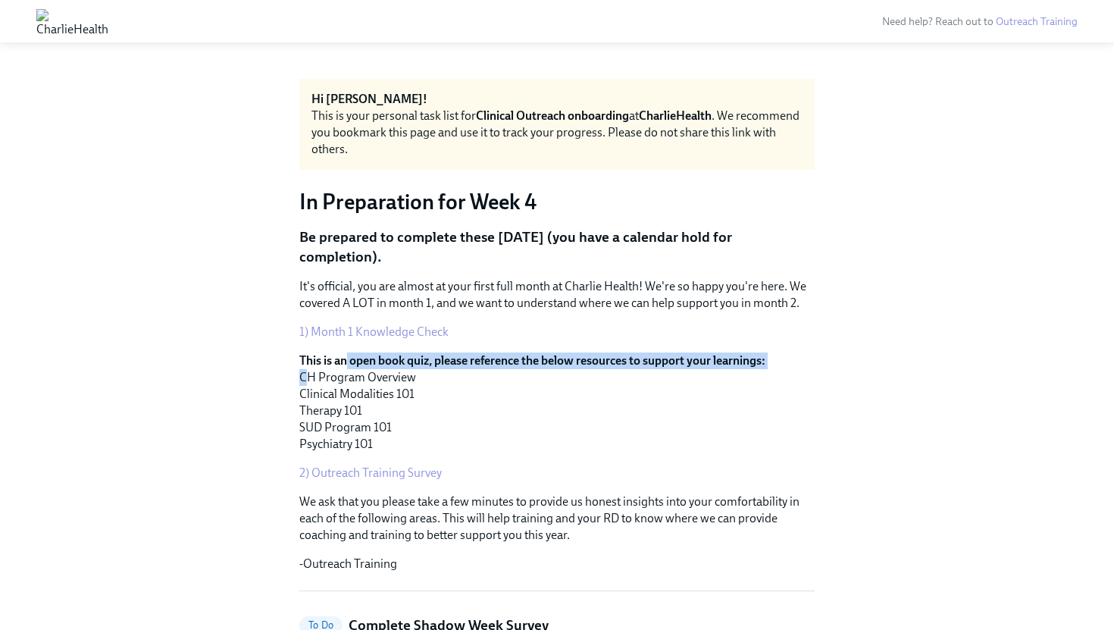
drag, startPoint x: 309, startPoint y: 380, endPoint x: 346, endPoint y: 355, distance: 45.2
click at [346, 355] on p "This is an open book quiz, please reference the below resources to support your…" at bounding box center [556, 402] width 515 height 100
click at [411, 307] on p "It's official, you are almost at your first full month at Charlie Health! We're…" at bounding box center [556, 294] width 515 height 33
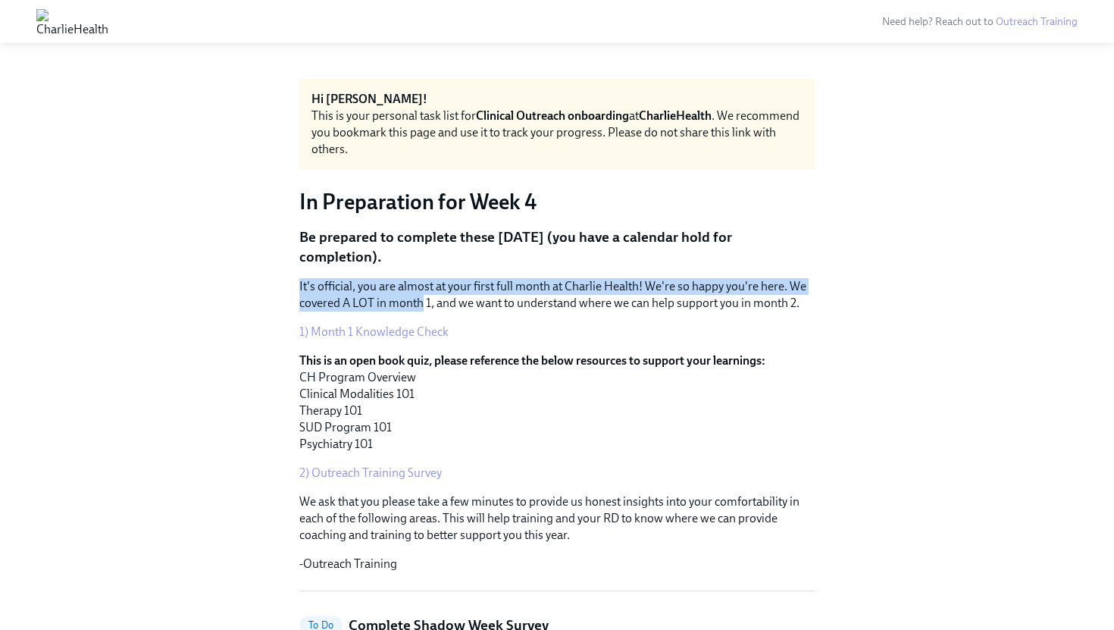
drag, startPoint x: 411, startPoint y: 306, endPoint x: 327, endPoint y: 268, distance: 92.2
drag, startPoint x: 327, startPoint y: 268, endPoint x: 602, endPoint y: 307, distance: 278.5
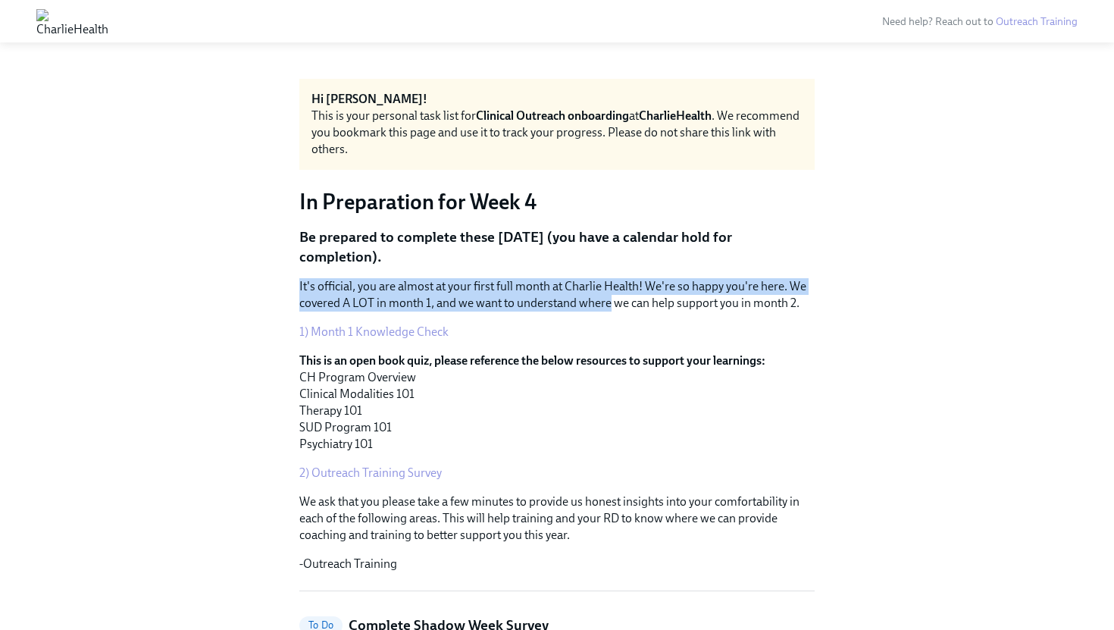
click at [602, 307] on p "It's official, you are almost at your first full month at Charlie Health! We're…" at bounding box center [556, 294] width 515 height 33
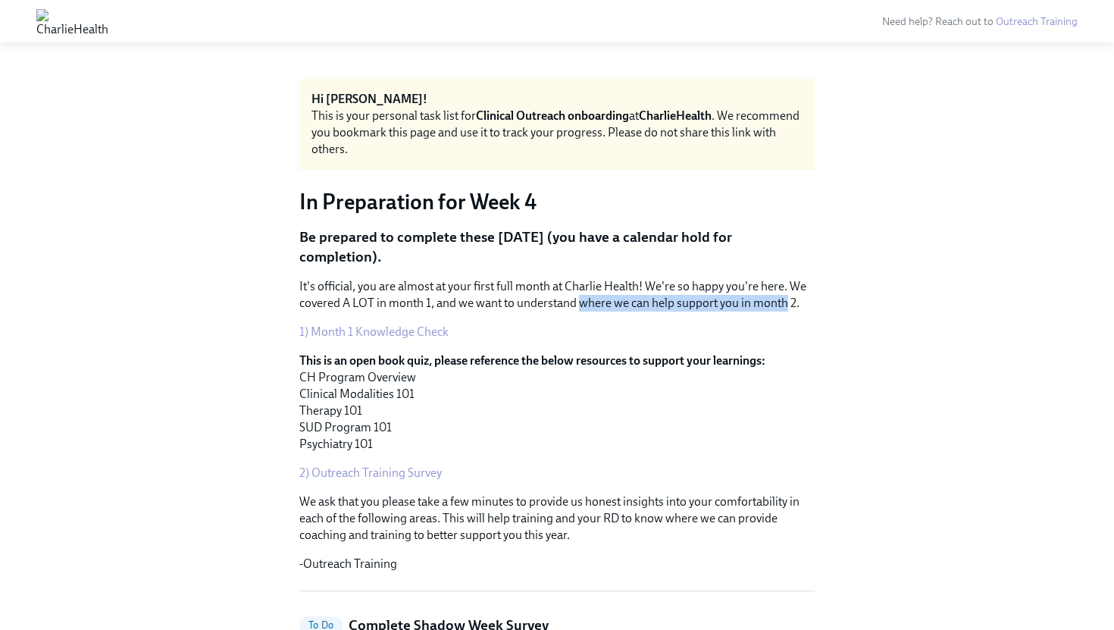
drag, startPoint x: 602, startPoint y: 307, endPoint x: 762, endPoint y: 295, distance: 159.6
click at [762, 295] on p "It's official, you are almost at your first full month at Charlie Health! We're…" at bounding box center [556, 294] width 515 height 33
click at [759, 295] on p "It's official, you are almost at your first full month at Charlie Health! We're…" at bounding box center [556, 294] width 515 height 33
drag, startPoint x: 759, startPoint y: 295, endPoint x: 363, endPoint y: 299, distance: 396.3
click at [363, 299] on p "It's official, you are almost at your first full month at Charlie Health! We're…" at bounding box center [556, 294] width 515 height 33
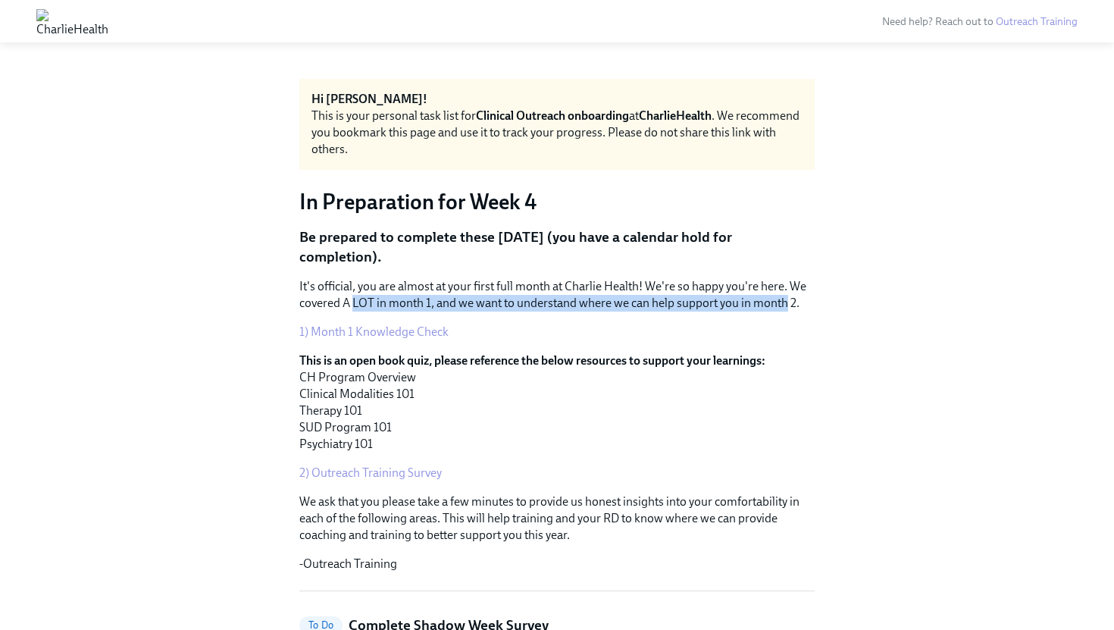
click at [363, 299] on p "It's official, you are almost at your first full month at Charlie Health! We're…" at bounding box center [556, 294] width 515 height 33
click at [346, 342] on div "It's official, you are almost at your first full month at Charlie Health! We're…" at bounding box center [556, 425] width 515 height 294
click at [358, 334] on link "1) Month 1 Knowledge Check" at bounding box center [373, 331] width 149 height 14
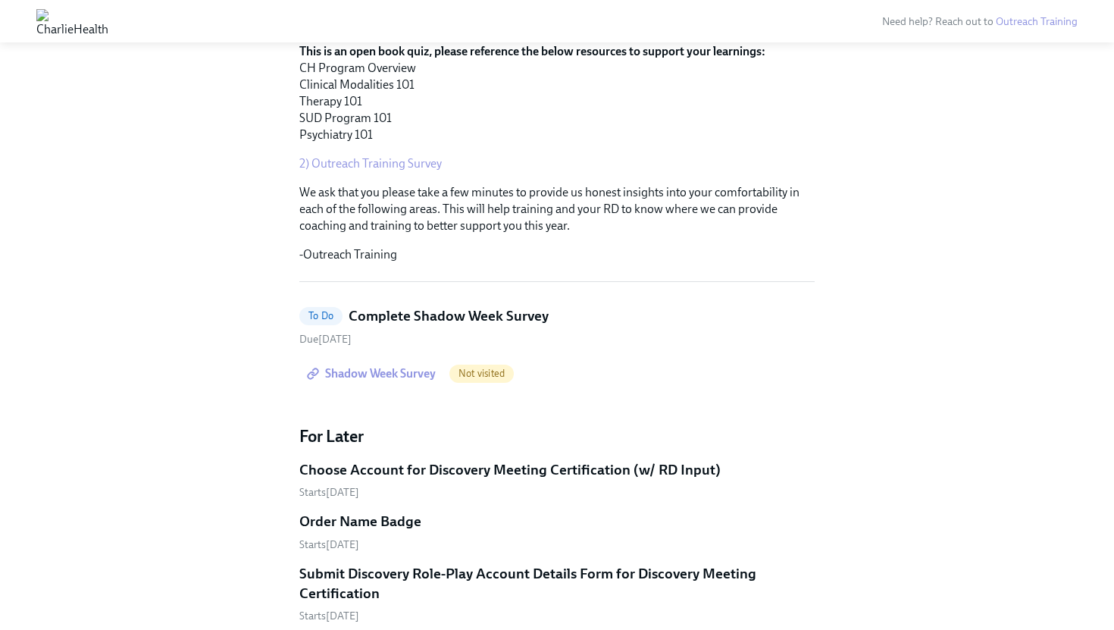
scroll to position [324, 0]
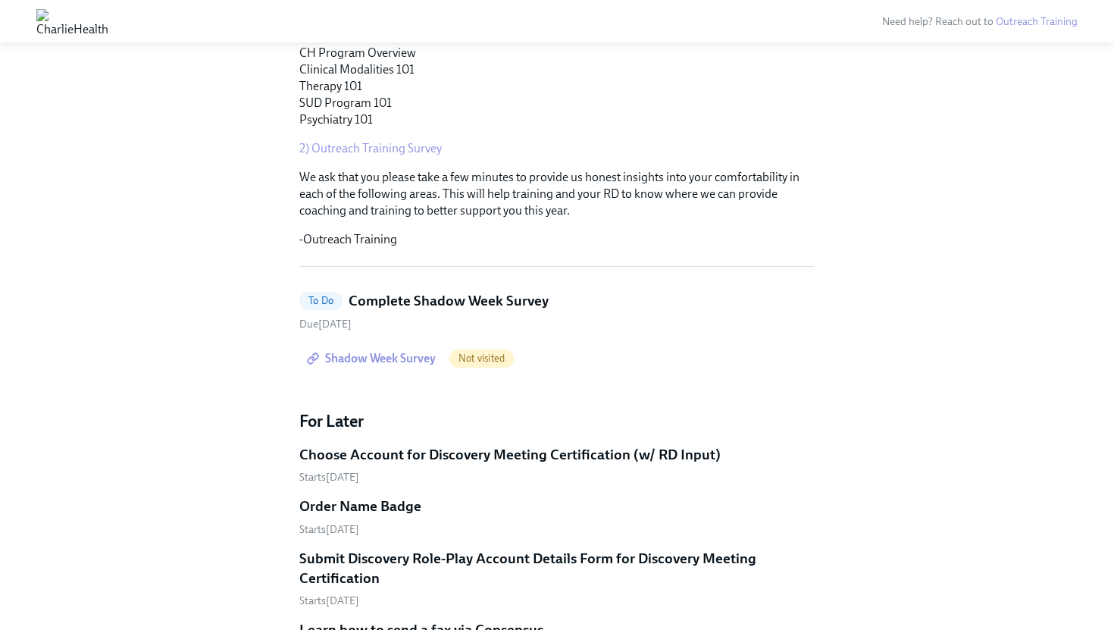
click at [368, 361] on span "Shadow Week Survey" at bounding box center [373, 358] width 126 height 15
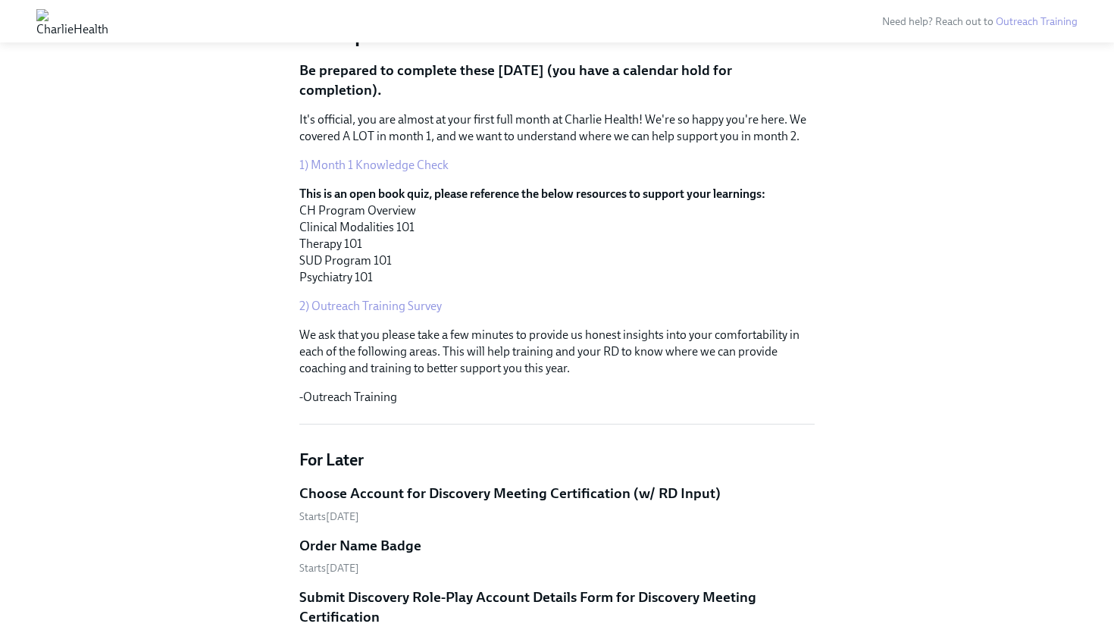
scroll to position [169, 0]
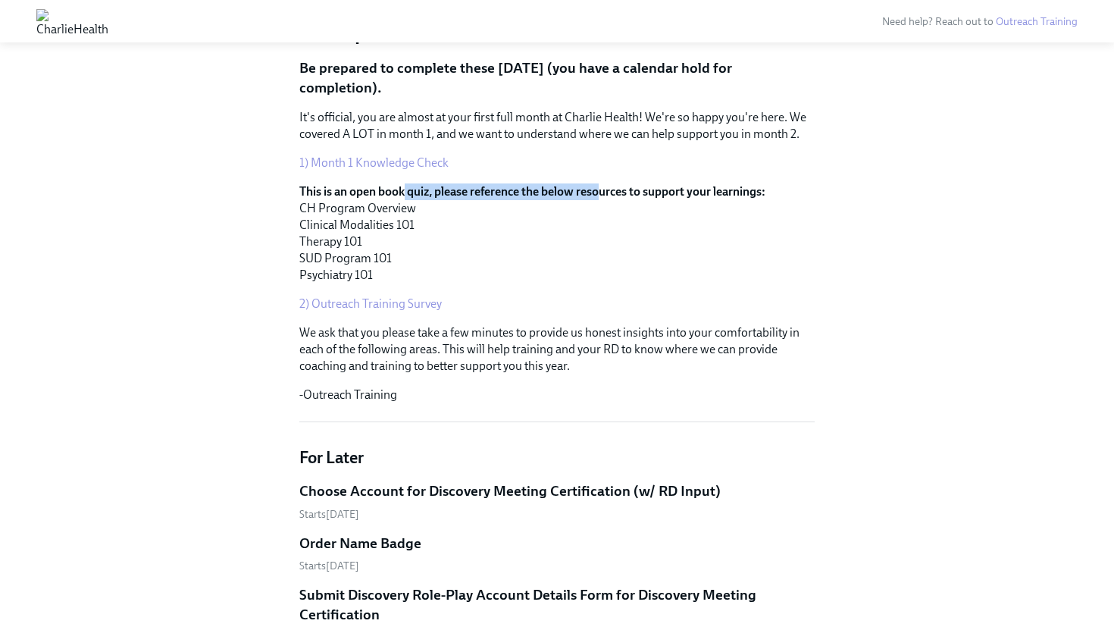
drag, startPoint x: 405, startPoint y: 198, endPoint x: 601, endPoint y: 198, distance: 196.3
click at [601, 198] on strong "This is an open book quiz, please reference the below resources to support your…" at bounding box center [532, 191] width 466 height 14
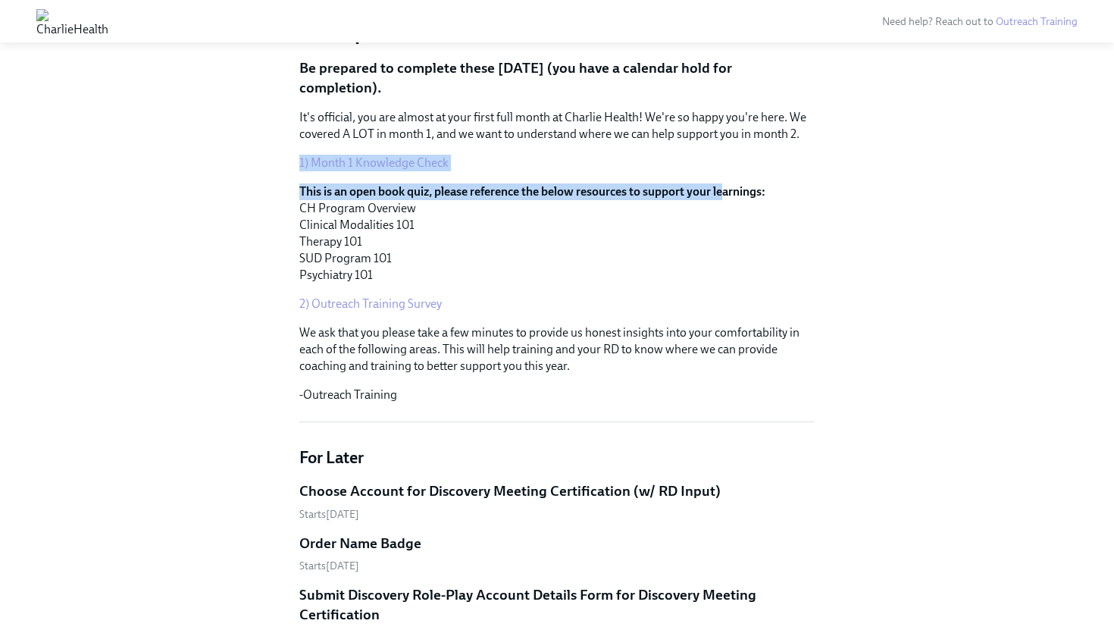
drag, startPoint x: 727, startPoint y: 186, endPoint x: 465, endPoint y: 170, distance: 261.9
click at [465, 170] on div "It's official, you are almost at your first full month at Charlie Health! We're…" at bounding box center [556, 256] width 515 height 294
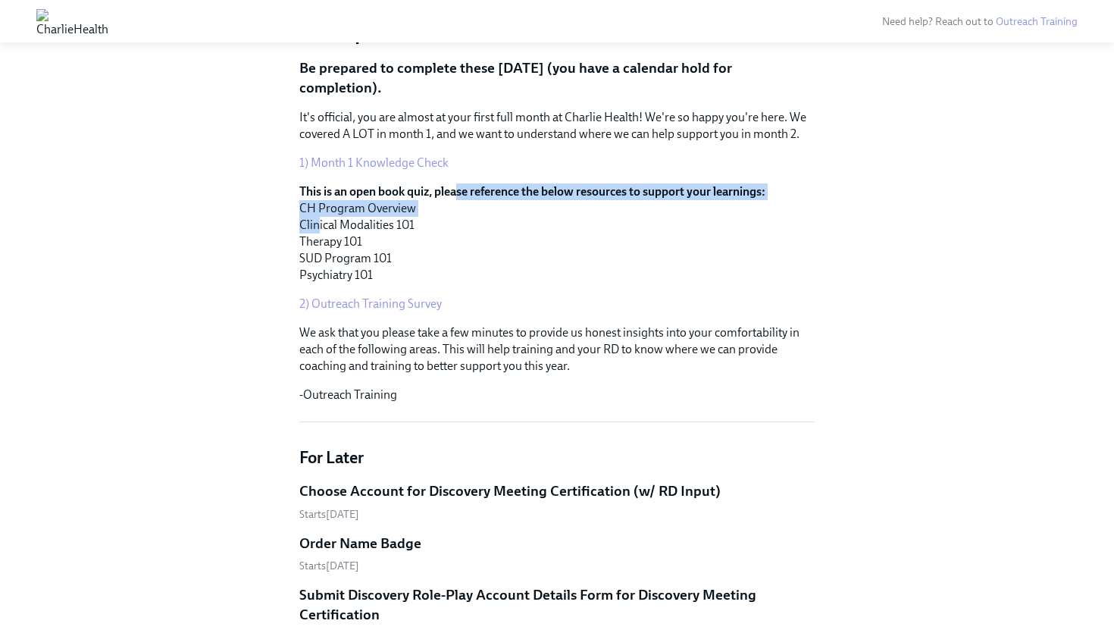
drag, startPoint x: 457, startPoint y: 188, endPoint x: 318, endPoint y: 228, distance: 144.4
click at [318, 228] on p "This is an open book quiz, please reference the below resources to support your…" at bounding box center [556, 233] width 515 height 100
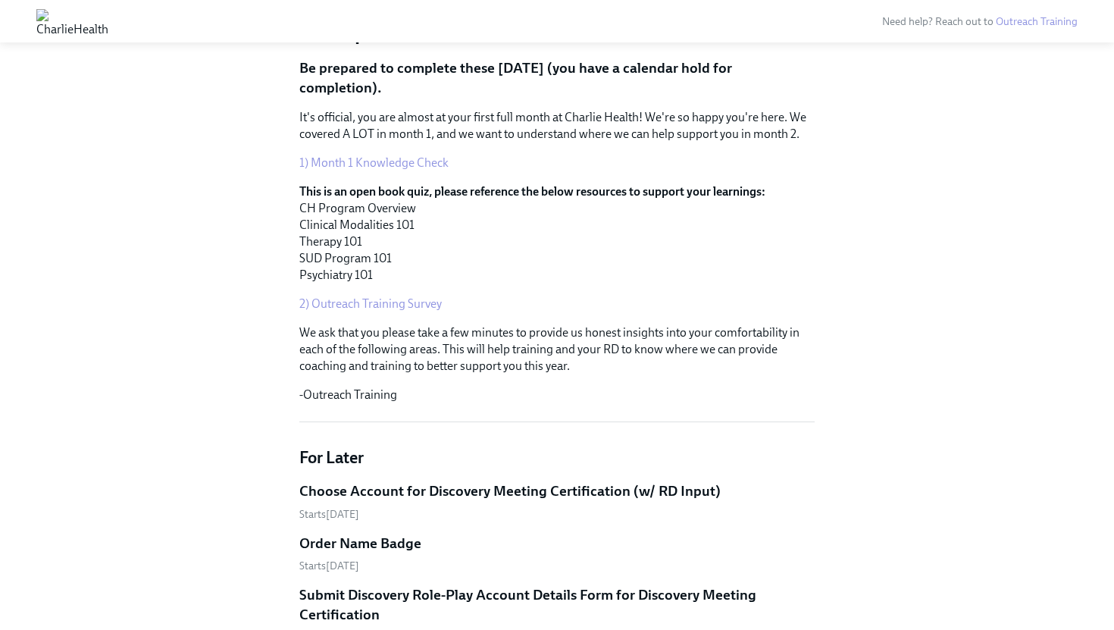
drag, startPoint x: 285, startPoint y: 214, endPoint x: 381, endPoint y: 223, distance: 96.7
drag, startPoint x: 381, startPoint y: 223, endPoint x: 330, endPoint y: 257, distance: 61.8
click at [330, 257] on p "This is an open book quiz, please reference the below resources to support your…" at bounding box center [556, 233] width 515 height 100
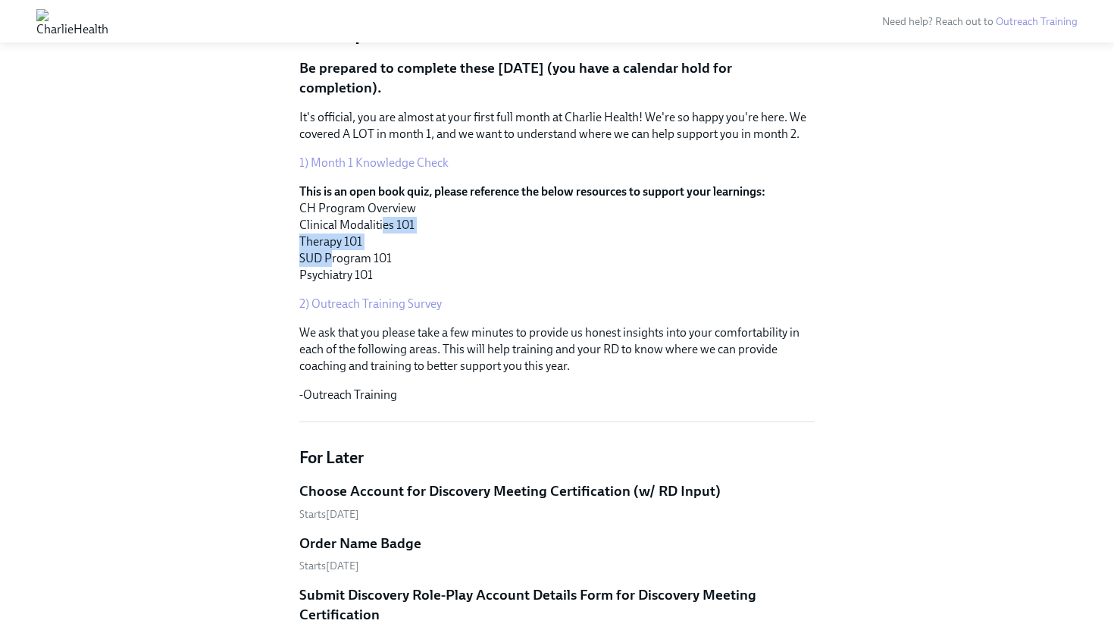
click at [330, 257] on p "This is an open book quiz, please reference the below resources to support your…" at bounding box center [556, 233] width 515 height 100
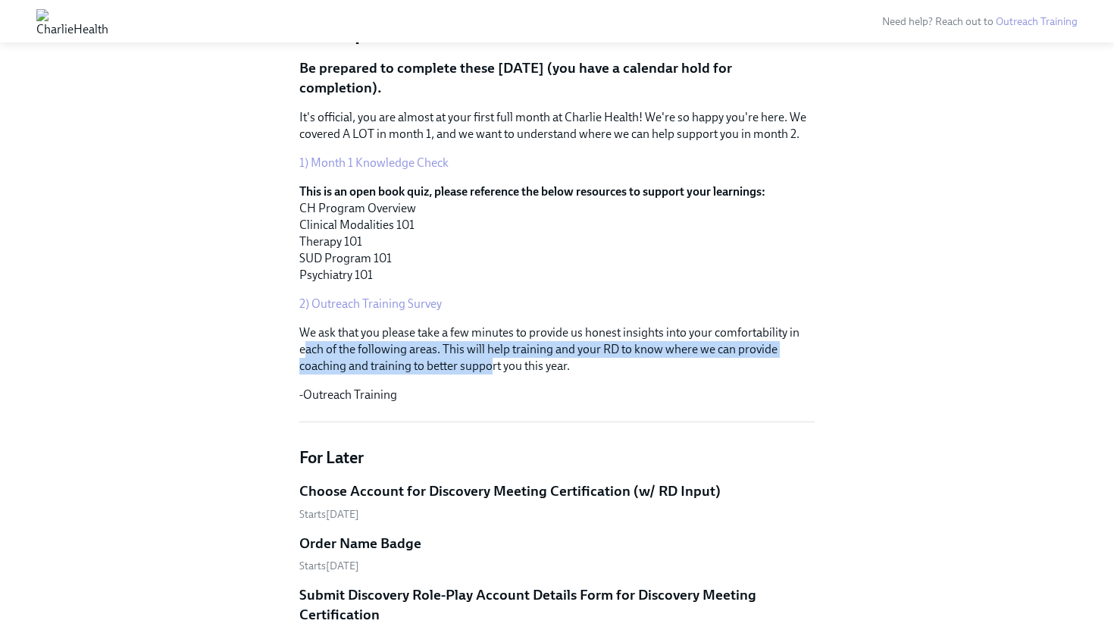
drag, startPoint x: 308, startPoint y: 350, endPoint x: 491, endPoint y: 363, distance: 183.8
click at [491, 363] on p "We ask that you please take a few minutes to provide us honest insights into yo…" at bounding box center [556, 349] width 515 height 50
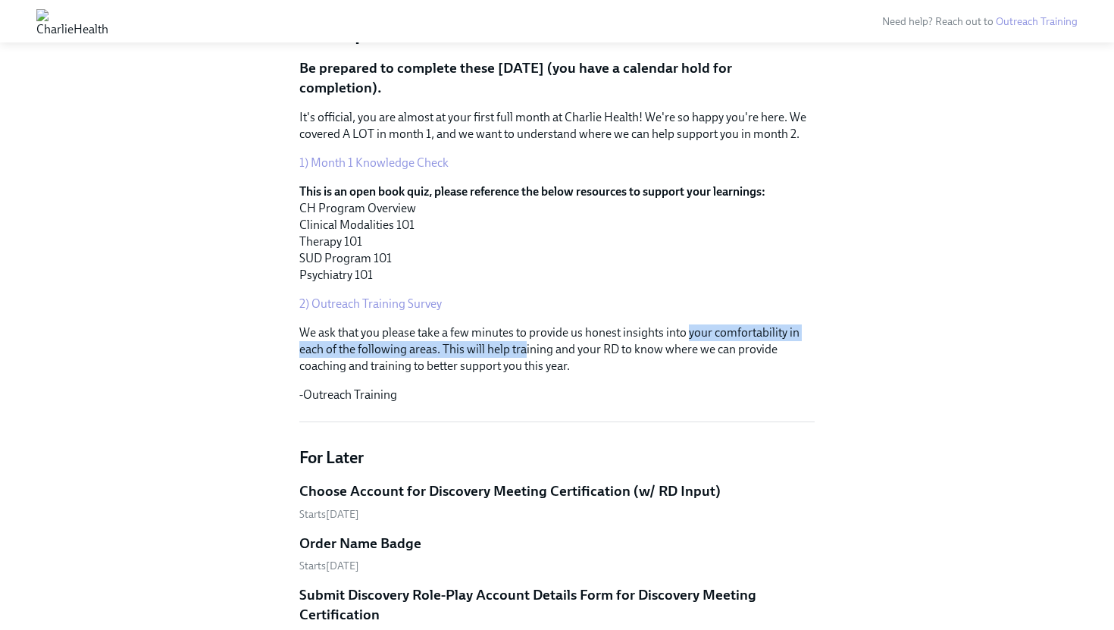
drag, startPoint x: 523, startPoint y: 350, endPoint x: 690, endPoint y: 337, distance: 167.2
click at [690, 338] on p "We ask that you please take a few minutes to provide us honest insights into yo…" at bounding box center [556, 349] width 515 height 50
click at [690, 337] on p "We ask that you please take a few minutes to provide us honest insights into yo…" at bounding box center [556, 349] width 515 height 50
drag, startPoint x: 690, startPoint y: 337, endPoint x: 435, endPoint y: 351, distance: 255.0
click at [435, 351] on p "We ask that you please take a few minutes to provide us honest insights into yo…" at bounding box center [556, 349] width 515 height 50
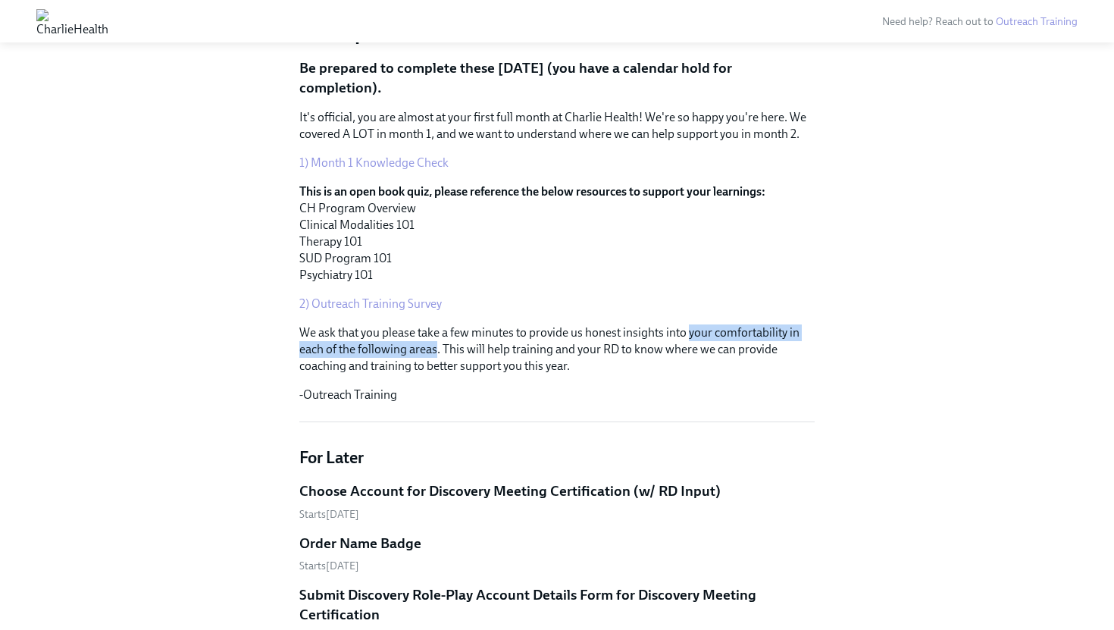
click at [435, 351] on p "We ask that you please take a few minutes to provide us honest insights into yo…" at bounding box center [556, 349] width 515 height 50
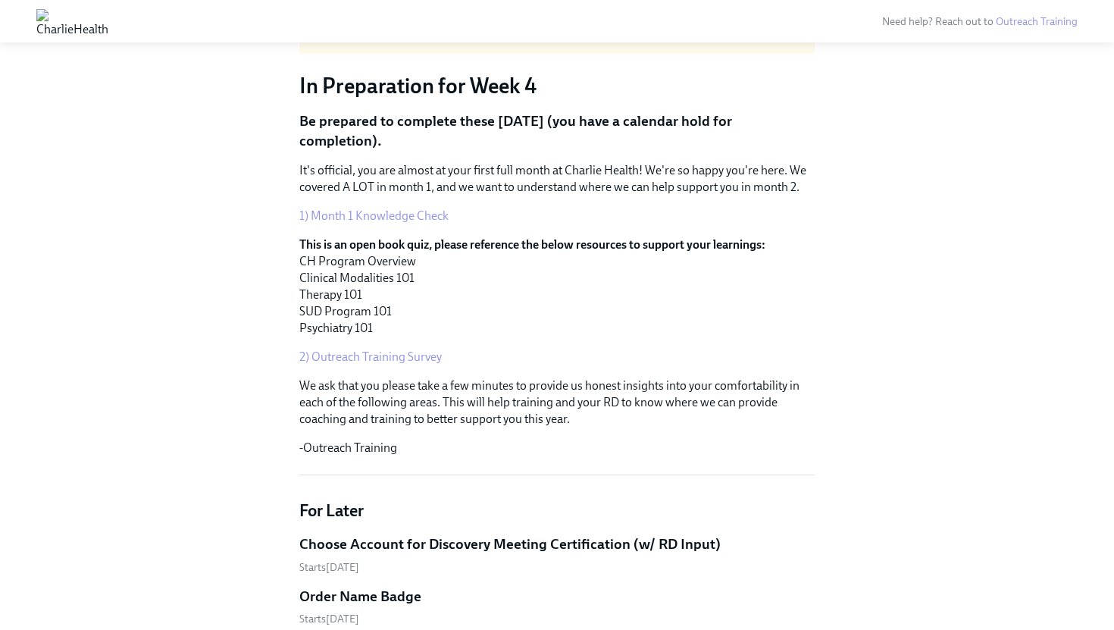
scroll to position [115, 0]
drag, startPoint x: 499, startPoint y: 130, endPoint x: 540, endPoint y: 127, distance: 41.0
click at [540, 127] on p "Be prepared to complete these [DATE] (you have a calendar hold for completion)." at bounding box center [556, 131] width 515 height 39
drag, startPoint x: 547, startPoint y: 127, endPoint x: 754, endPoint y: 134, distance: 207.0
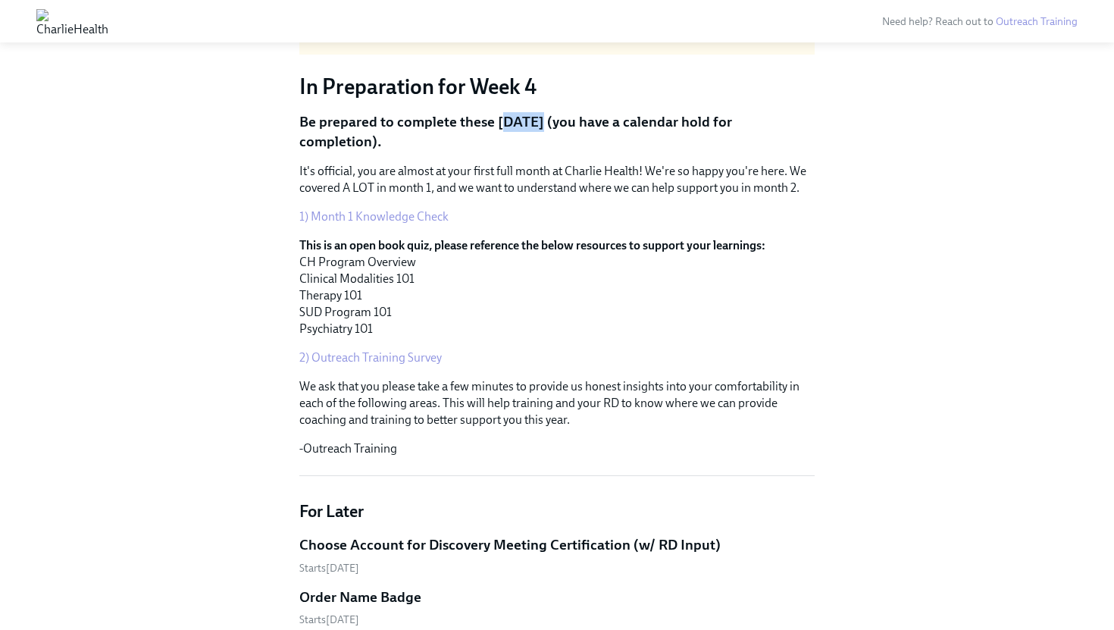
click at [755, 135] on p "Be prepared to complete these [DATE] (you have a calendar hold for completion)." at bounding box center [556, 131] width 515 height 39
